Goal: Information Seeking & Learning: Learn about a topic

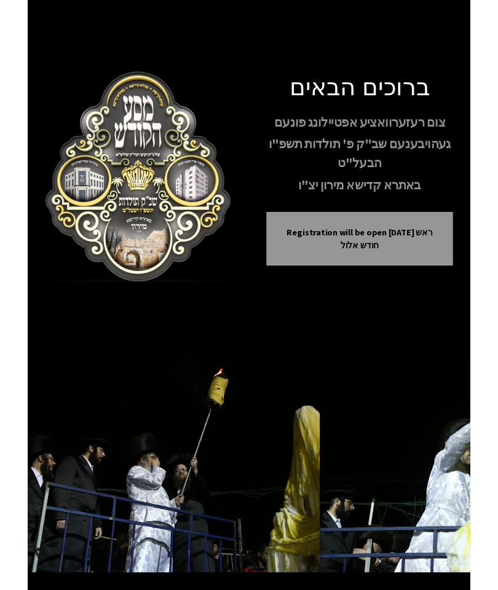
scroll to position [74, 0]
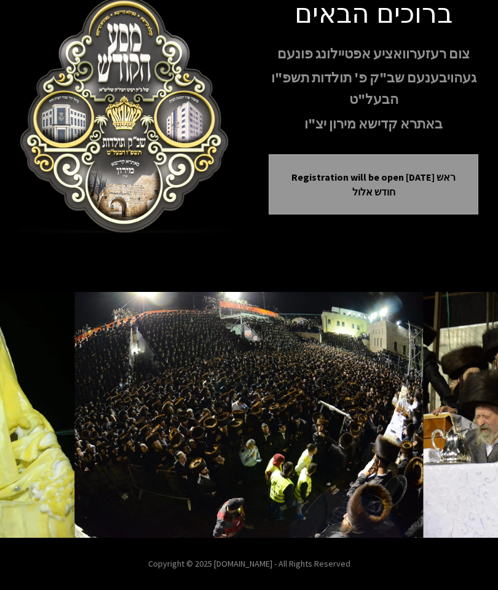
click at [409, 191] on p "Registration will be open [DATE] ראש חודש אלול" at bounding box center [373, 185] width 179 height 30
click at [406, 196] on p "Registration will be open [DATE] ראש חודש אלול" at bounding box center [373, 185] width 179 height 30
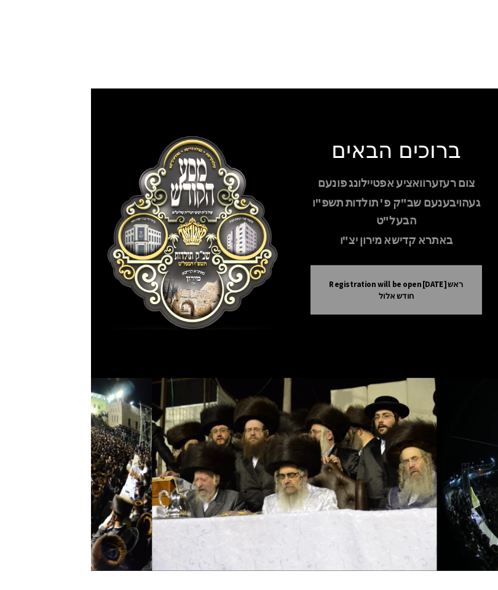
scroll to position [14, 0]
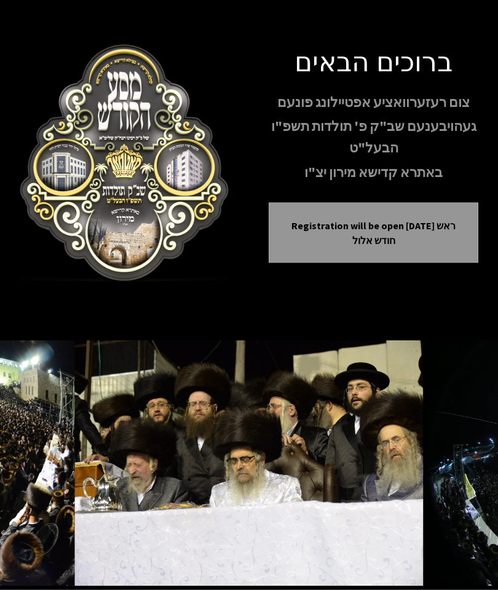
click at [426, 246] on p "Registration will be open [DATE] ראש חודש אלול" at bounding box center [373, 233] width 179 height 30
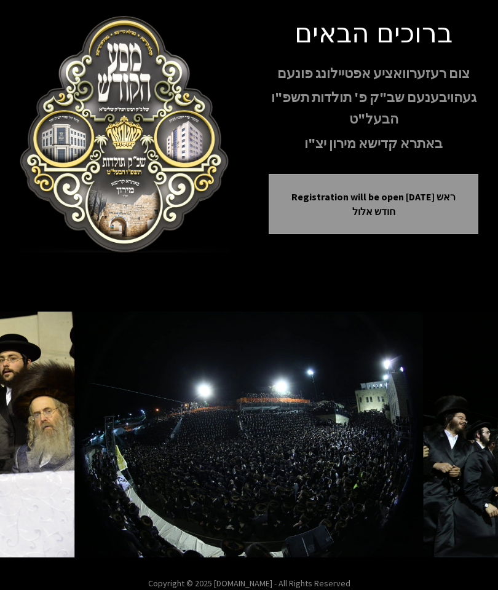
scroll to position [0, 0]
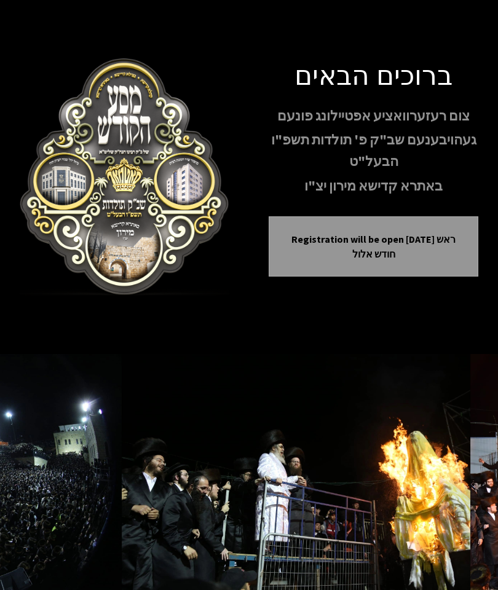
click at [395, 256] on p "Registration will be open [DATE] ראש חודש אלול" at bounding box center [373, 247] width 179 height 30
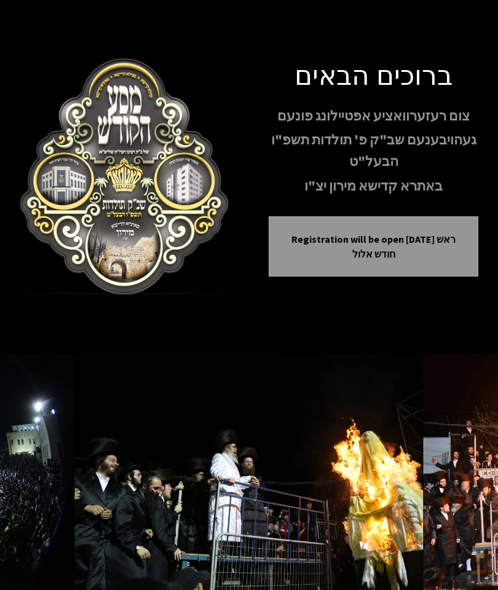
click at [400, 261] on p "Registration will be open [DATE] ראש חודש אלול" at bounding box center [373, 247] width 179 height 30
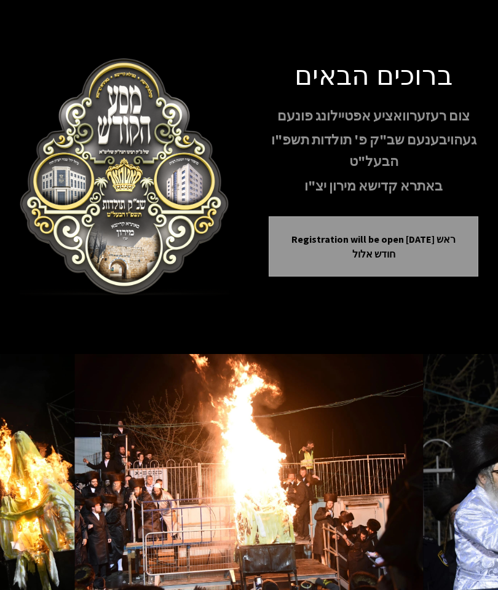
click at [456, 492] on button "Next image" at bounding box center [464, 477] width 30 height 30
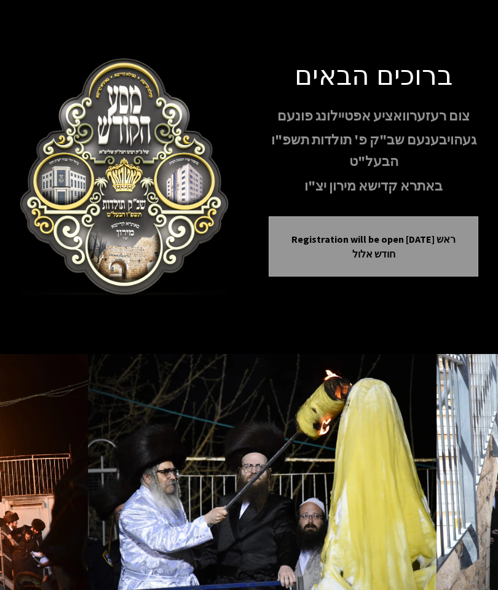
click at [457, 492] on button "Next image" at bounding box center [464, 477] width 30 height 30
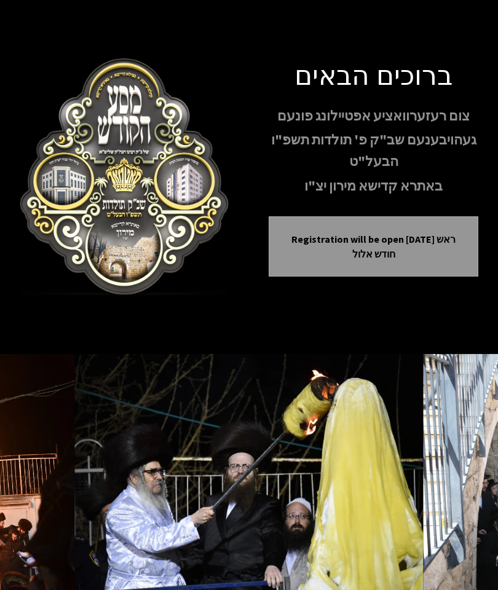
click at [456, 492] on button "Next image" at bounding box center [464, 477] width 30 height 30
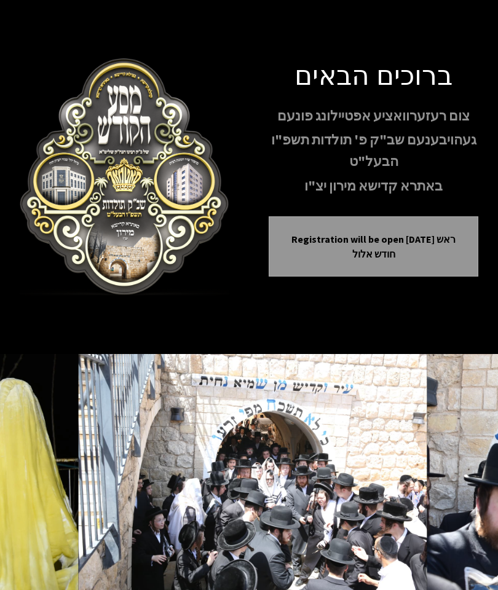
click at [451, 492] on button "Next image" at bounding box center [464, 477] width 30 height 30
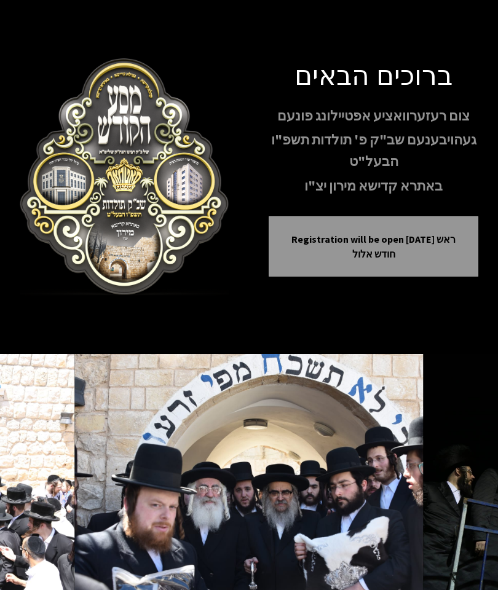
click at [453, 492] on button "Next image" at bounding box center [464, 477] width 30 height 30
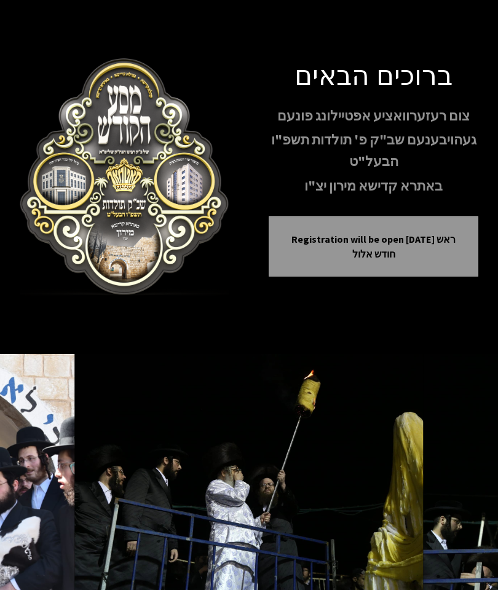
click at [451, 492] on button "Next image" at bounding box center [464, 477] width 30 height 30
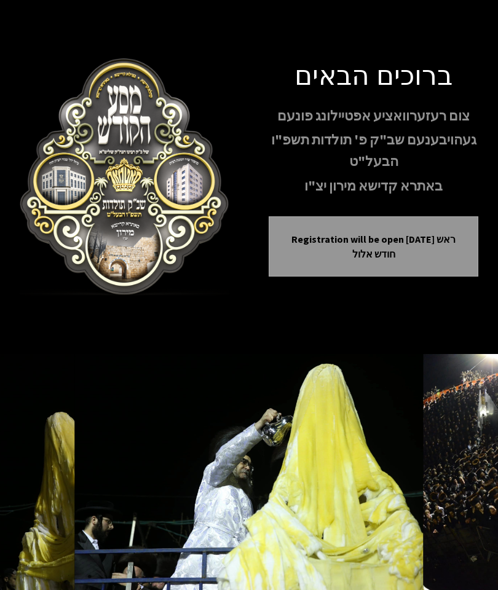
click at [456, 492] on button "Next image" at bounding box center [464, 477] width 30 height 30
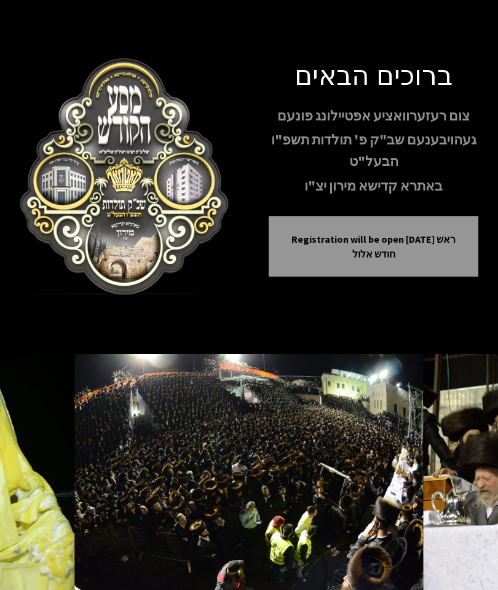
click at [459, 482] on icon "Next image" at bounding box center [464, 477] width 10 height 10
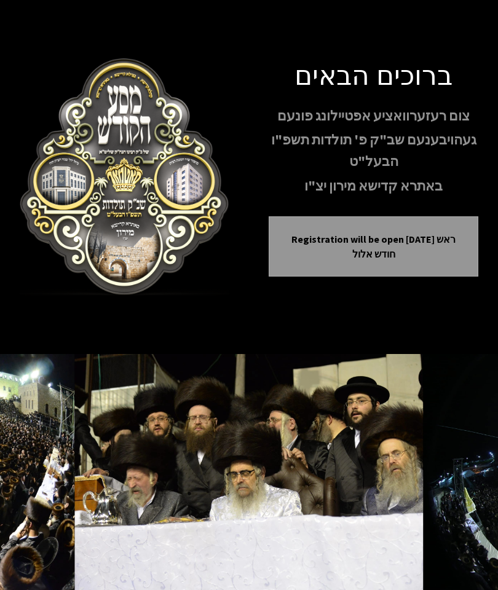
click at [457, 492] on button "Next image" at bounding box center [464, 477] width 30 height 30
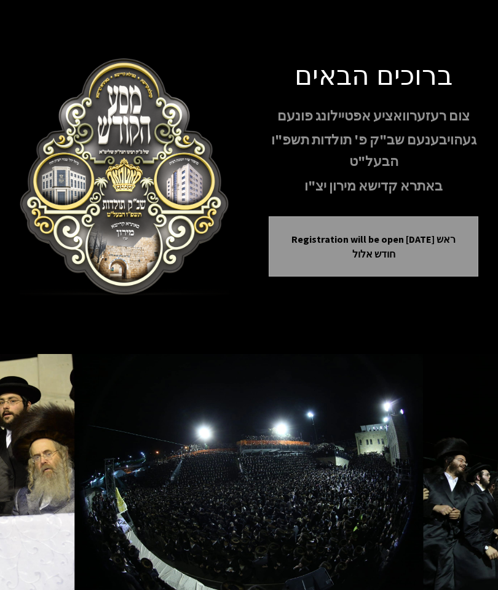
click at [460, 492] on button "Next image" at bounding box center [464, 477] width 30 height 30
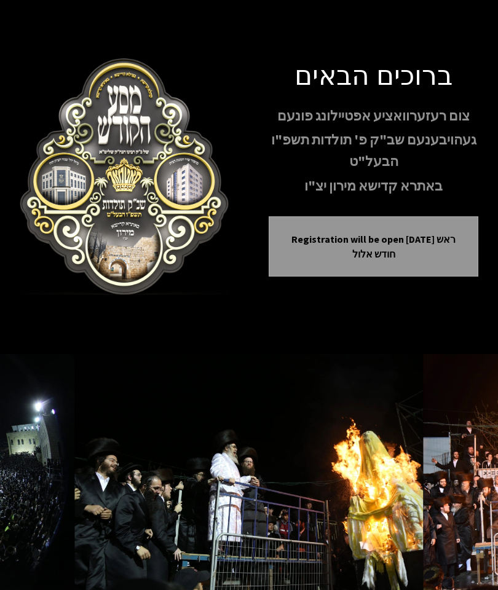
click at [455, 492] on button "Next image" at bounding box center [464, 477] width 30 height 30
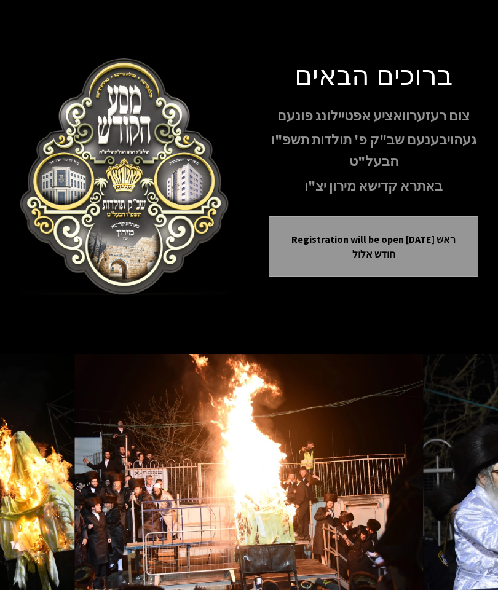
click at [455, 492] on button "Next image" at bounding box center [464, 477] width 30 height 30
